Goal: Find specific page/section: Find specific page/section

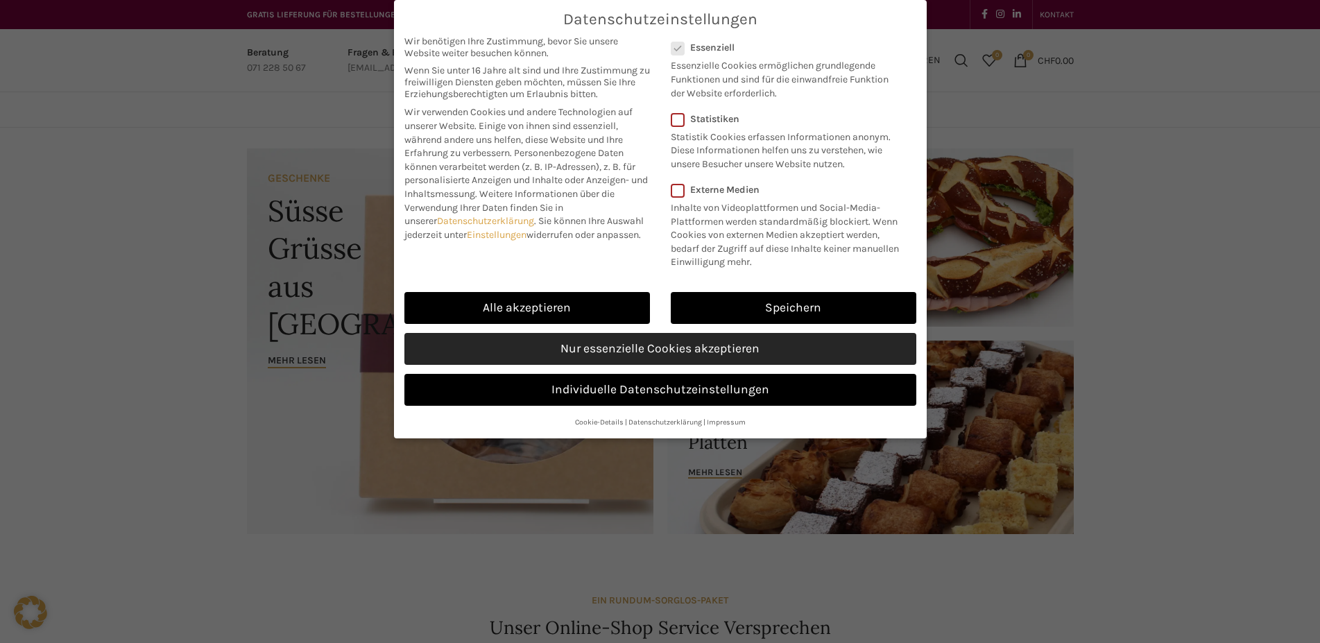
click at [529, 346] on link "Nur essenzielle Cookies akzeptieren" at bounding box center [660, 349] width 512 height 32
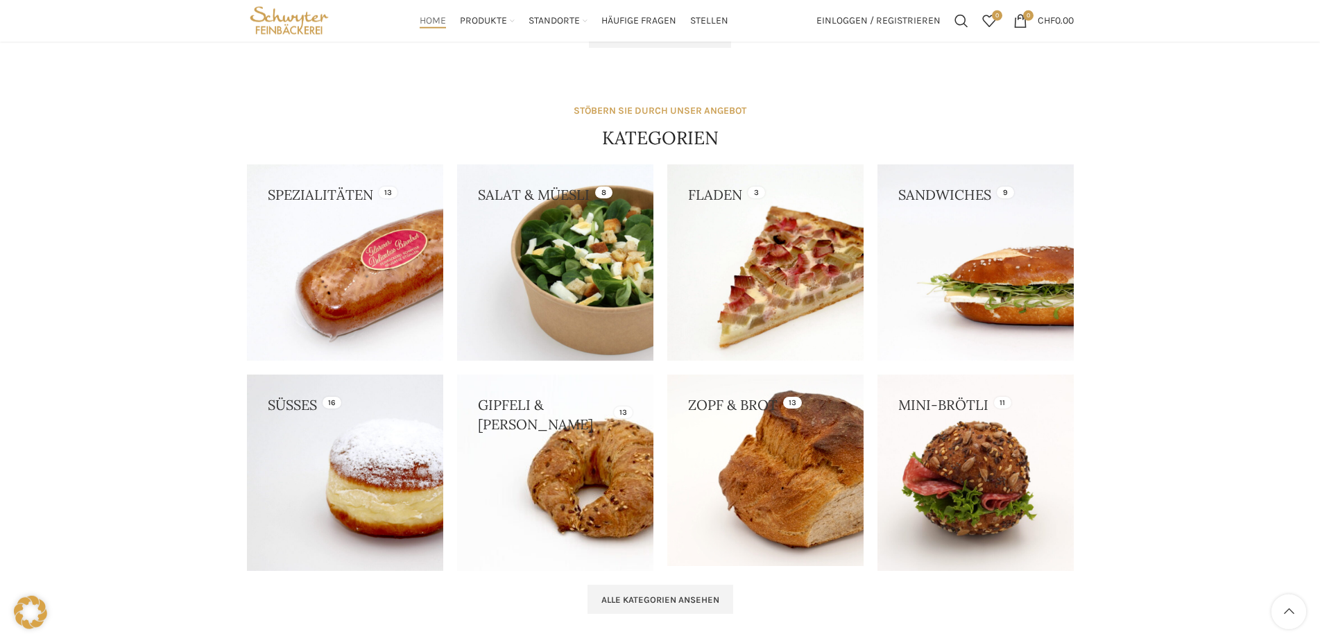
scroll to position [968, 0]
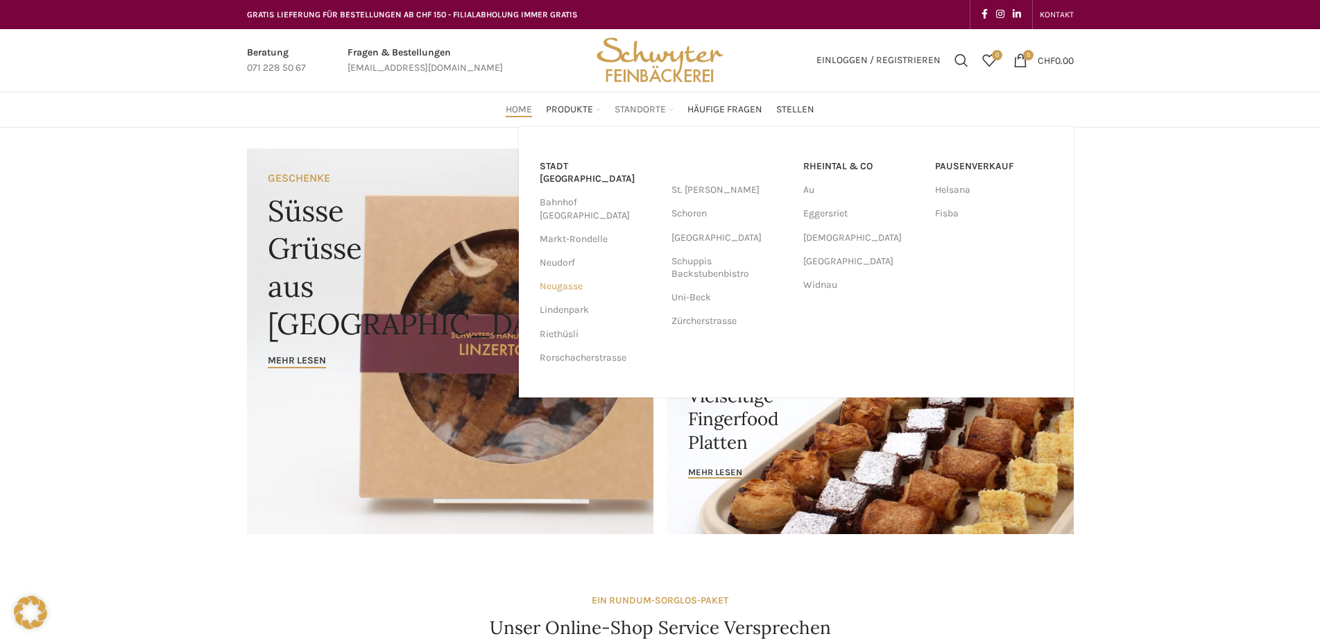
click at [567, 275] on link "Neugasse" at bounding box center [599, 287] width 118 height 24
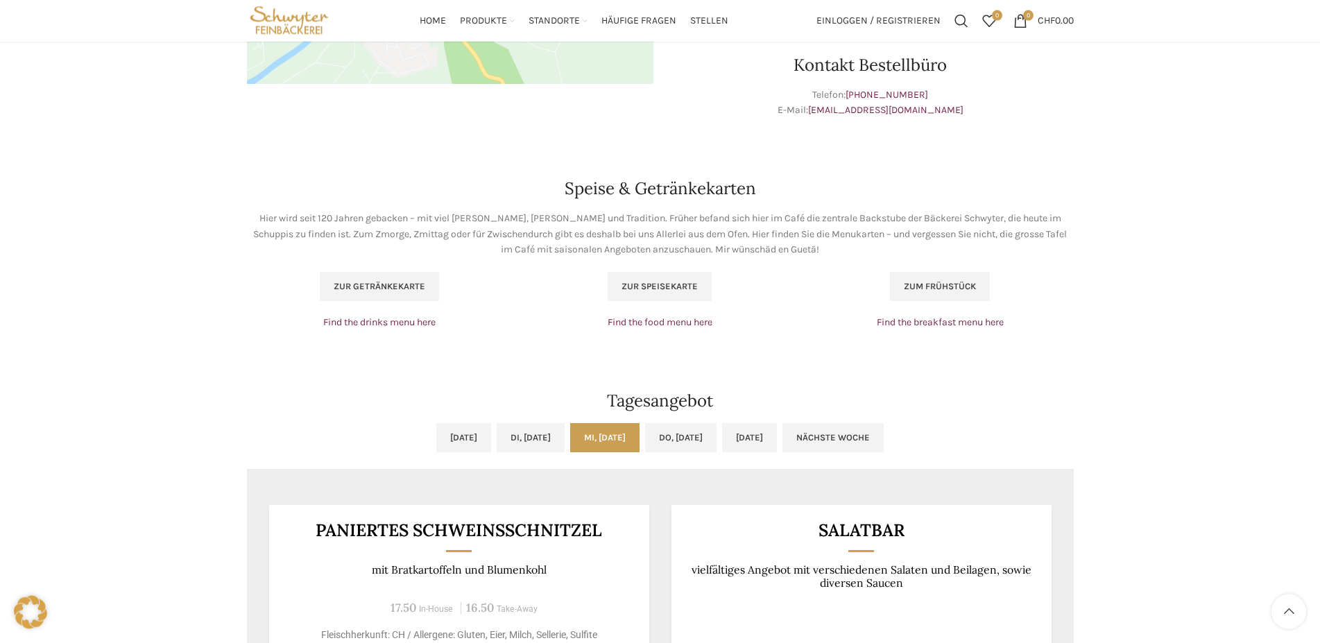
scroll to position [778, 0]
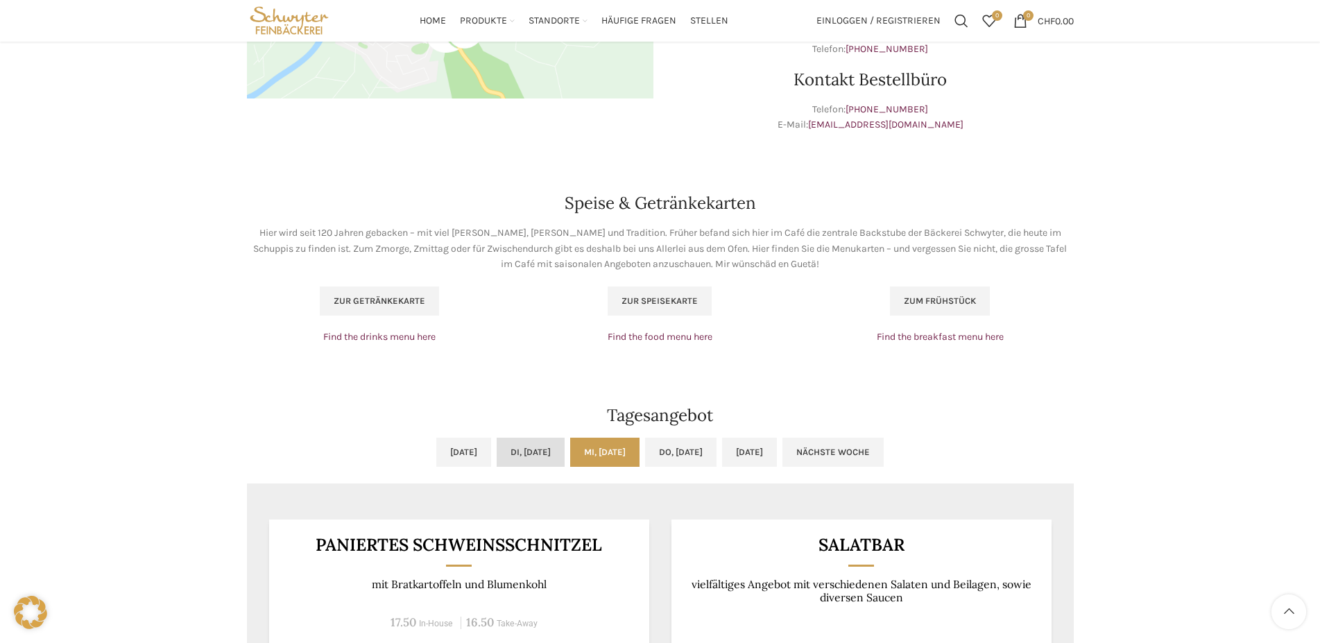
click at [511, 438] on link "Di, 09.09.2025" at bounding box center [531, 452] width 68 height 29
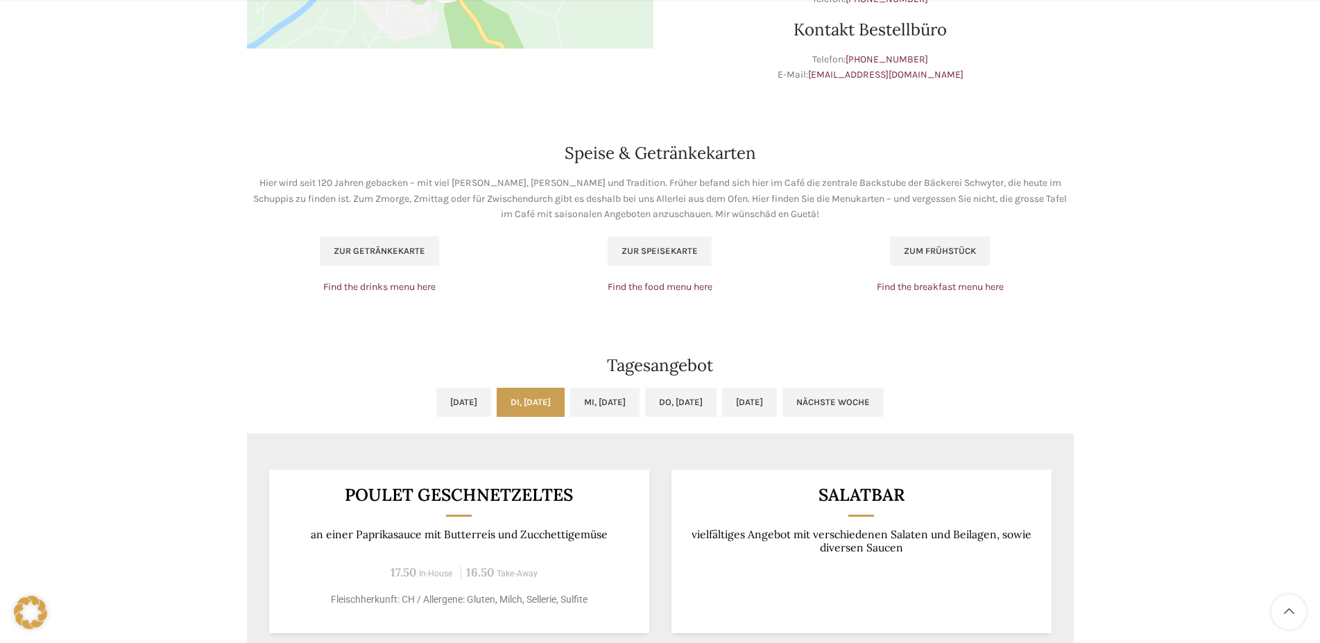
scroll to position [849, 0]
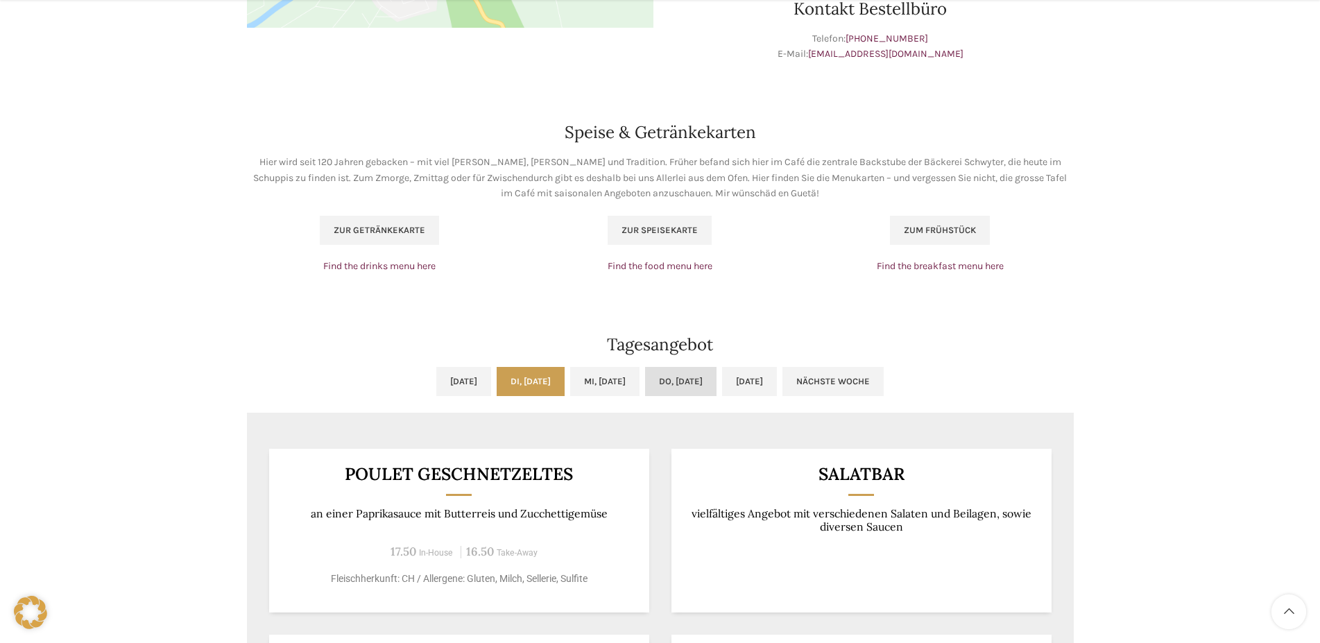
click at [701, 367] on link "Do, 11.09.2025" at bounding box center [680, 381] width 71 height 29
